Goal: Transaction & Acquisition: Purchase product/service

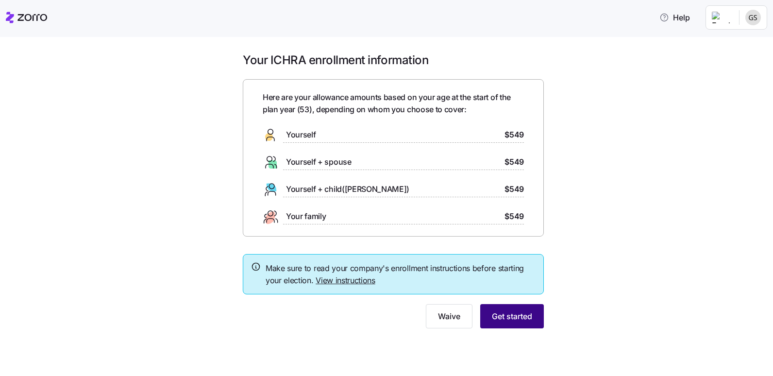
click at [505, 327] on button "Get started" at bounding box center [512, 316] width 64 height 24
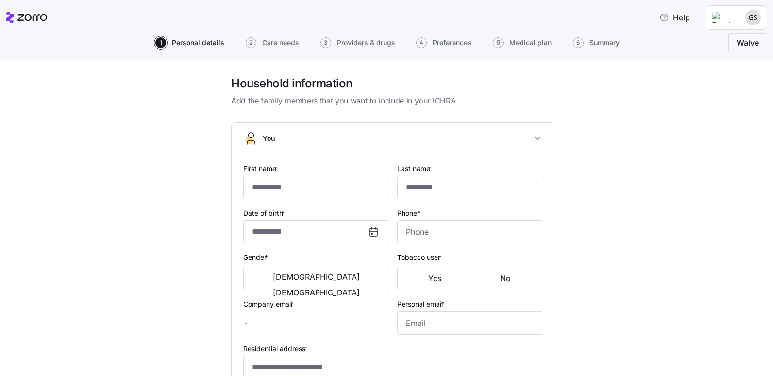
type input "******"
type input "*****"
type input "[EMAIL_ADDRESS][DOMAIN_NAME]"
type input "**********"
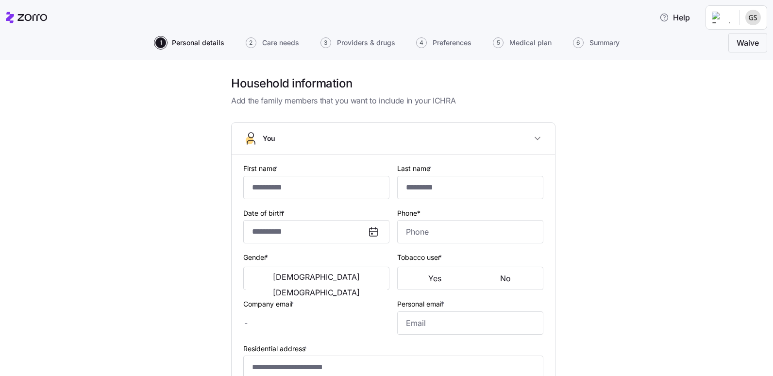
checkbox input "true"
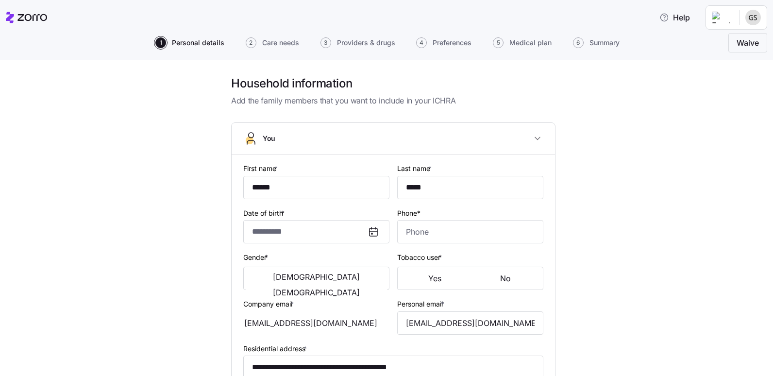
type input "**********"
type input "[PHONE_NUMBER]"
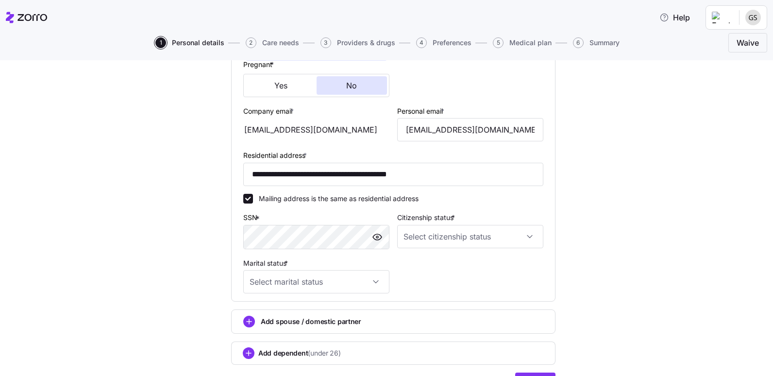
scroll to position [243, 0]
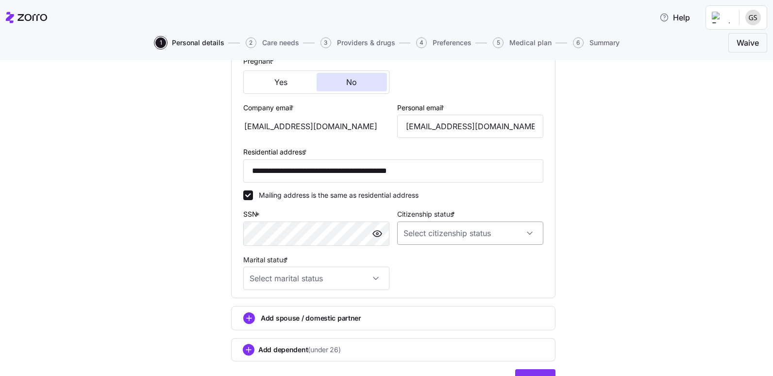
click at [527, 231] on input "Citizenship status *" at bounding box center [470, 232] width 146 height 23
click at [444, 254] on div "[DEMOGRAPHIC_DATA] citizen" at bounding box center [467, 263] width 138 height 20
type input "[DEMOGRAPHIC_DATA] citizen"
click at [371, 283] on input "Marital status *" at bounding box center [316, 278] width 146 height 23
click at [274, 308] on div "Single" at bounding box center [313, 308] width 138 height 20
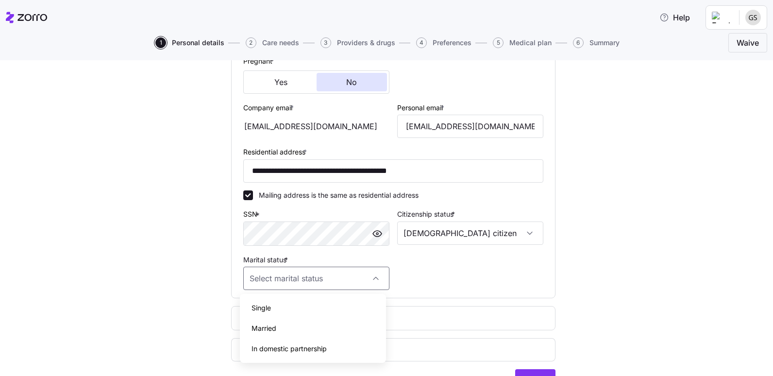
type input "Single"
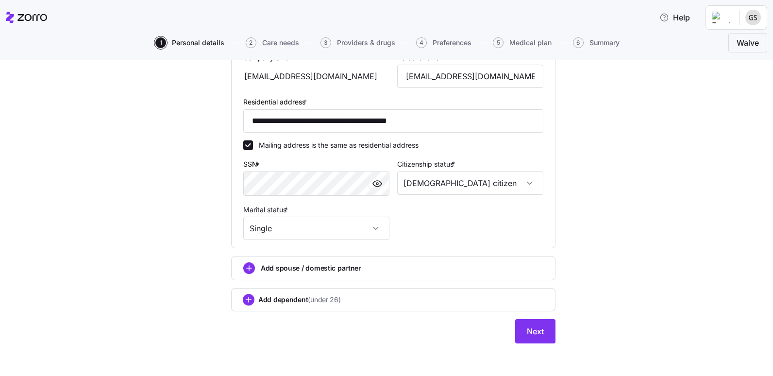
scroll to position [295, 0]
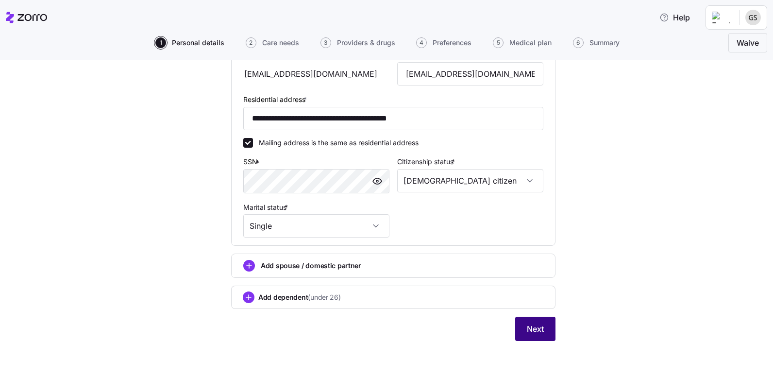
click at [534, 330] on span "Next" at bounding box center [535, 329] width 17 height 12
click at [544, 328] on button "Next" at bounding box center [535, 329] width 40 height 24
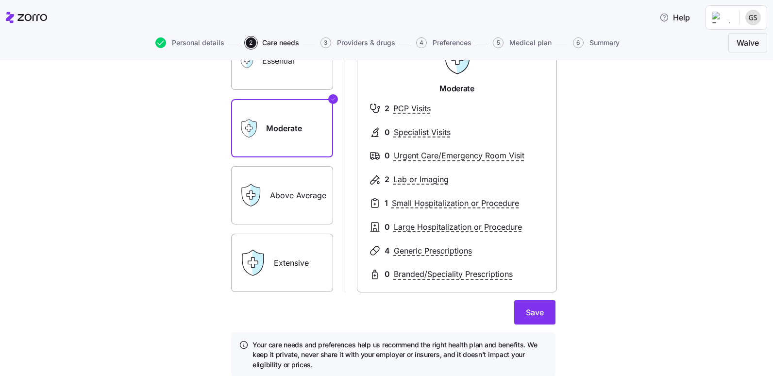
scroll to position [36, 0]
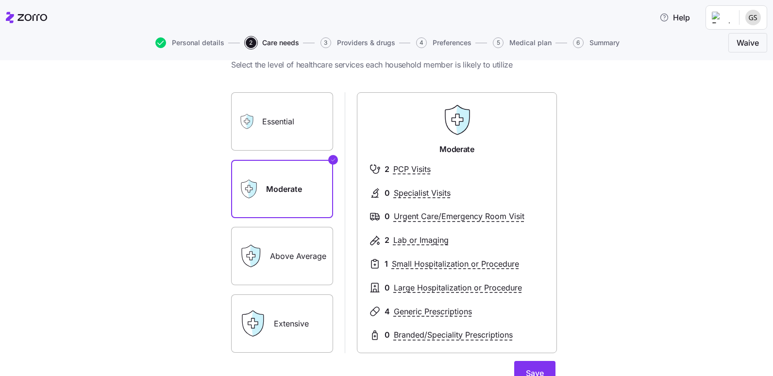
click at [264, 249] on div "Above Average" at bounding box center [282, 256] width 102 height 58
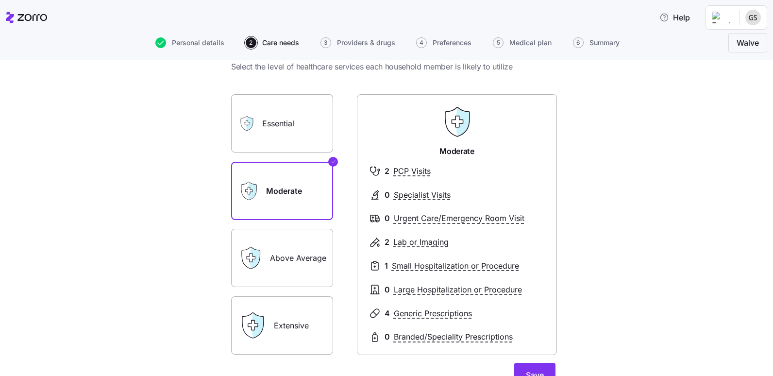
scroll to position [49, 0]
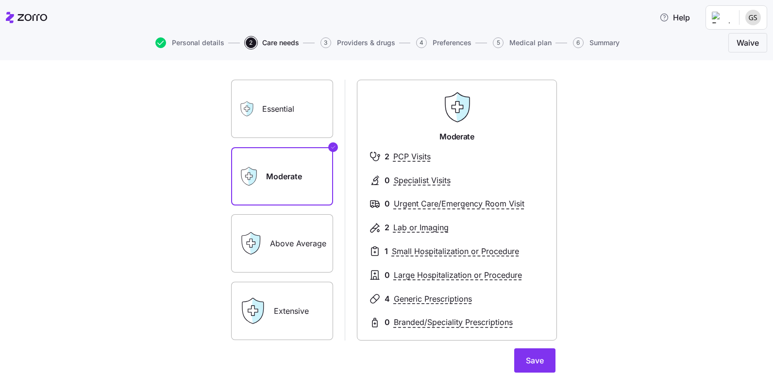
click at [318, 233] on label "Above Average" at bounding box center [282, 243] width 102 height 58
click at [0, 0] on input "Above Average" at bounding box center [0, 0] width 0 height 0
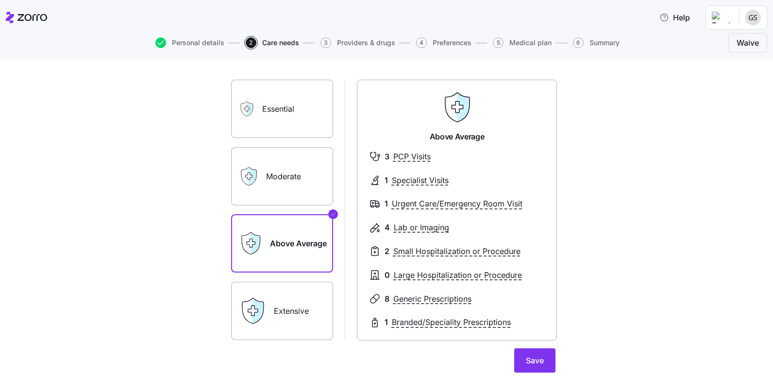
click at [307, 299] on label "Extensive" at bounding box center [282, 311] width 102 height 58
click at [0, 0] on input "Extensive" at bounding box center [0, 0] width 0 height 0
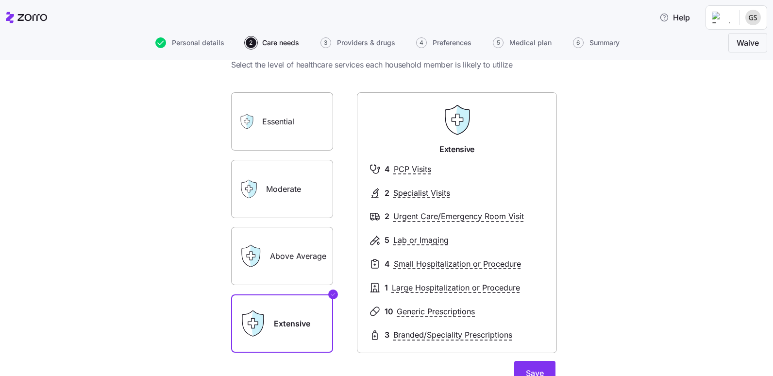
scroll to position [85, 0]
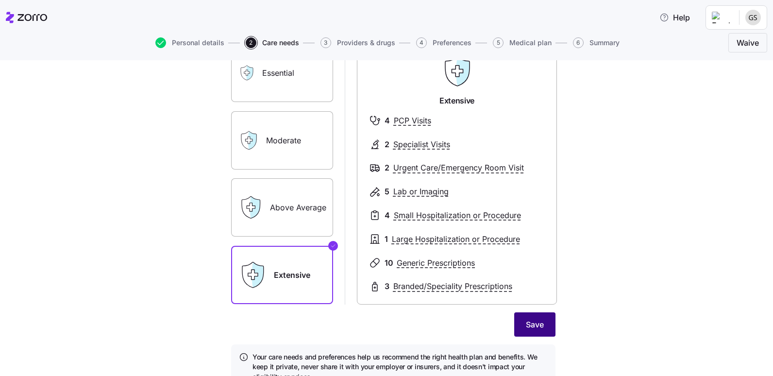
click at [540, 328] on span "Save" at bounding box center [535, 325] width 18 height 12
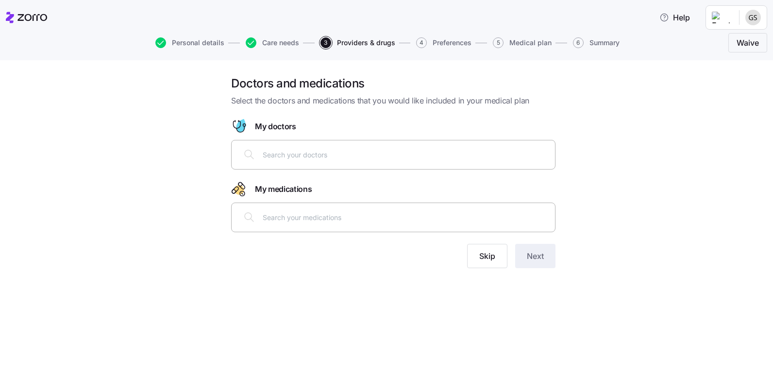
click at [337, 153] on input "text" at bounding box center [406, 154] width 287 height 11
click at [487, 255] on span "Skip" at bounding box center [487, 256] width 16 height 12
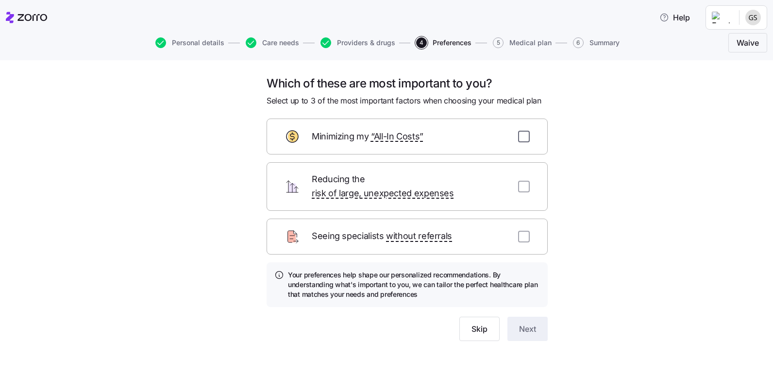
click at [527, 140] on input "checkbox" at bounding box center [524, 137] width 12 height 12
checkbox input "true"
drag, startPoint x: 527, startPoint y: 314, endPoint x: 526, endPoint y: 309, distance: 5.0
click at [526, 317] on button "Next" at bounding box center [528, 329] width 40 height 24
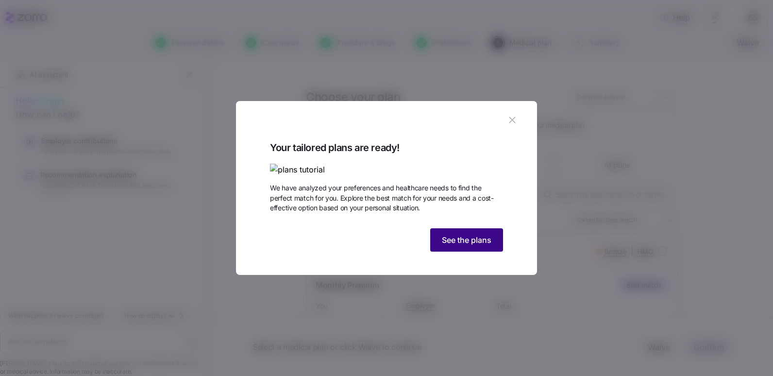
click at [491, 246] on span "See the plans" at bounding box center [467, 240] width 50 height 12
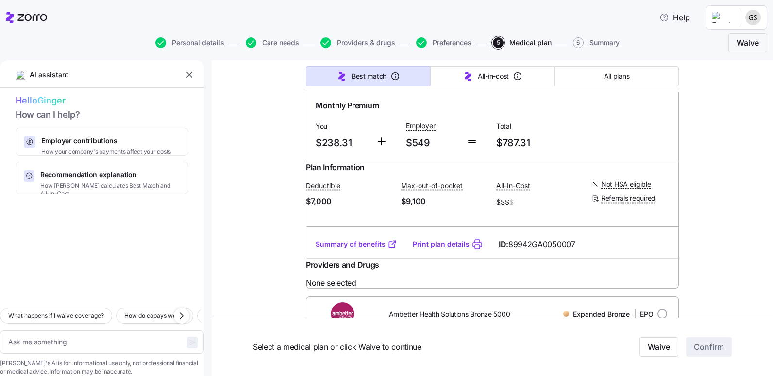
scroll to position [6022, 0]
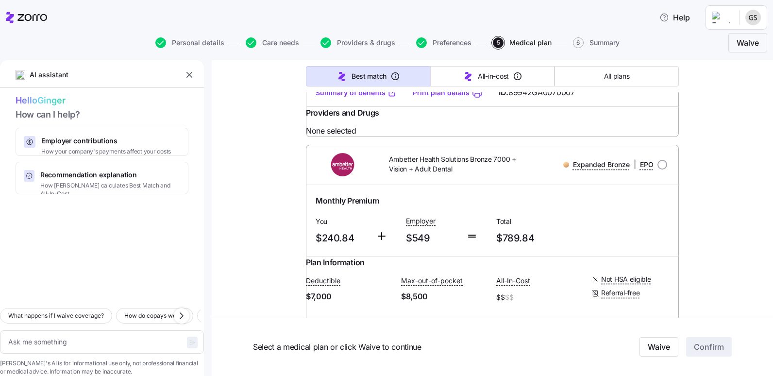
type textarea "x"
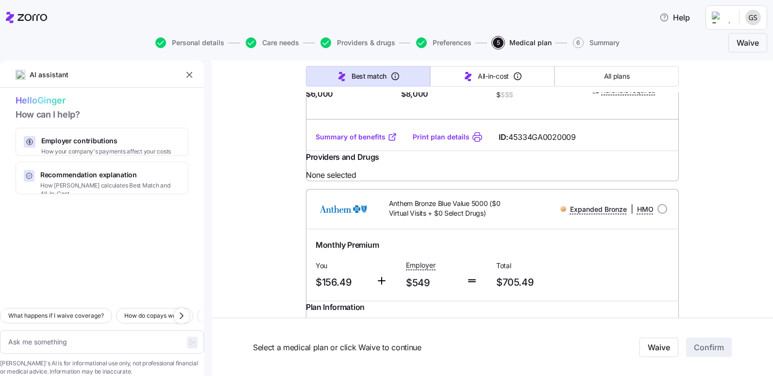
scroll to position [777, 0]
click at [366, 141] on link "Summary of benefits" at bounding box center [357, 137] width 82 height 10
